Goal: Ask a question

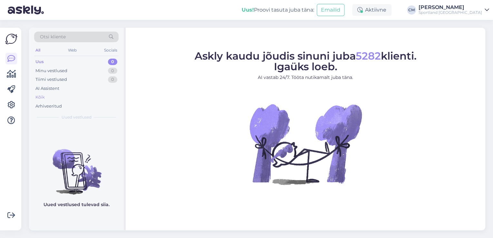
click at [45, 98] on div "Kõik" at bounding box center [76, 97] width 84 height 9
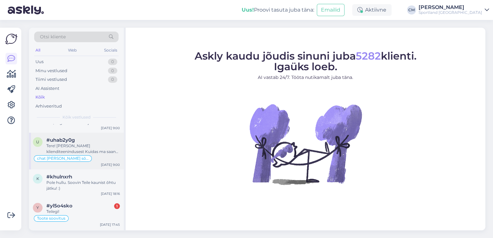
scroll to position [52, 0]
click at [86, 173] on div "k #khulnxrh Pole hullu. Soovin Teile kaunist õhtu jätku! :) [DATE] 18:16" at bounding box center [76, 183] width 95 height 29
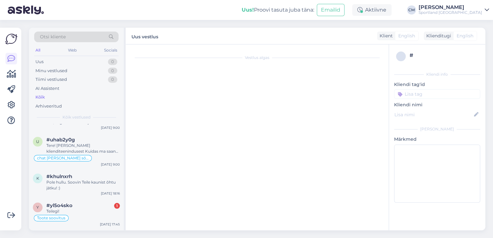
scroll to position [427, 0]
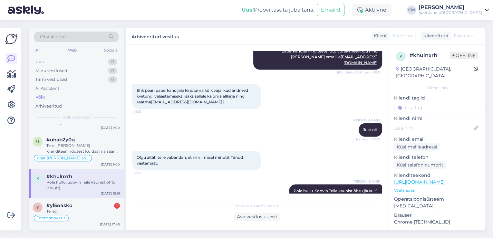
click at [440, 103] on input at bounding box center [437, 108] width 86 height 10
type input "kor"
click at [453, 123] on span "Korduskviitungid" at bounding box center [450, 125] width 34 height 4
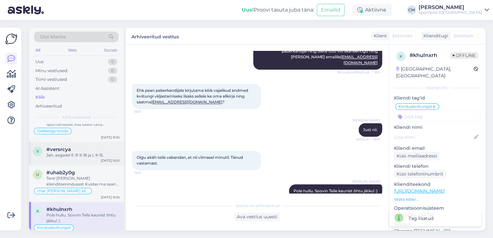
scroll to position [0, 0]
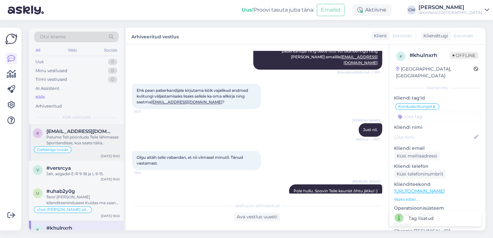
click at [85, 149] on div "Defektiga toode" at bounding box center [76, 150] width 87 height 8
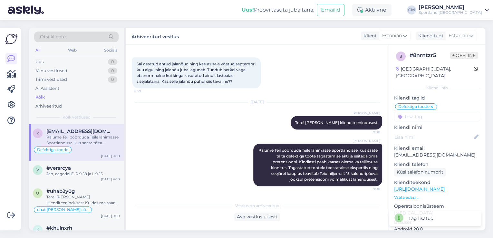
scroll to position [125, 0]
click at [87, 178] on div "v #versrcya Jah, aegadel E-R 9-18 ja L [DATE]-15. [DATE] 9:00" at bounding box center [76, 172] width 95 height 23
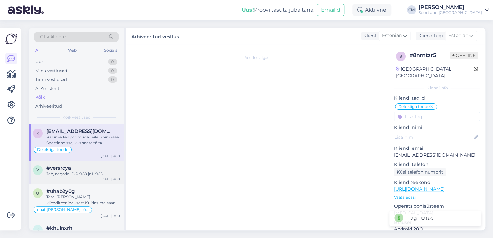
scroll to position [0, 0]
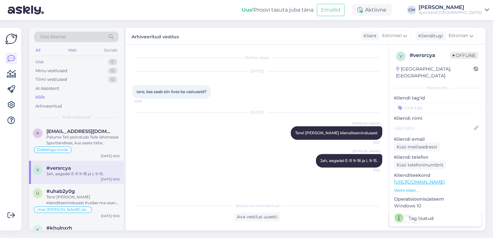
click at [423, 103] on input at bounding box center [437, 108] width 86 height 10
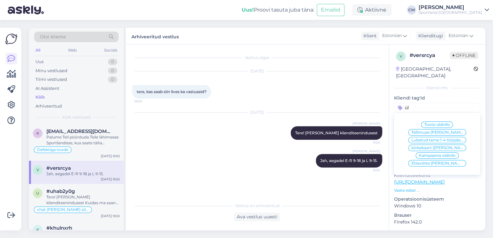
type input "ül"
click at [441, 161] on span "Ettevõtte [PERSON_NAME] info" at bounding box center [438, 163] width 52 height 4
